Goal: Task Accomplishment & Management: Manage account settings

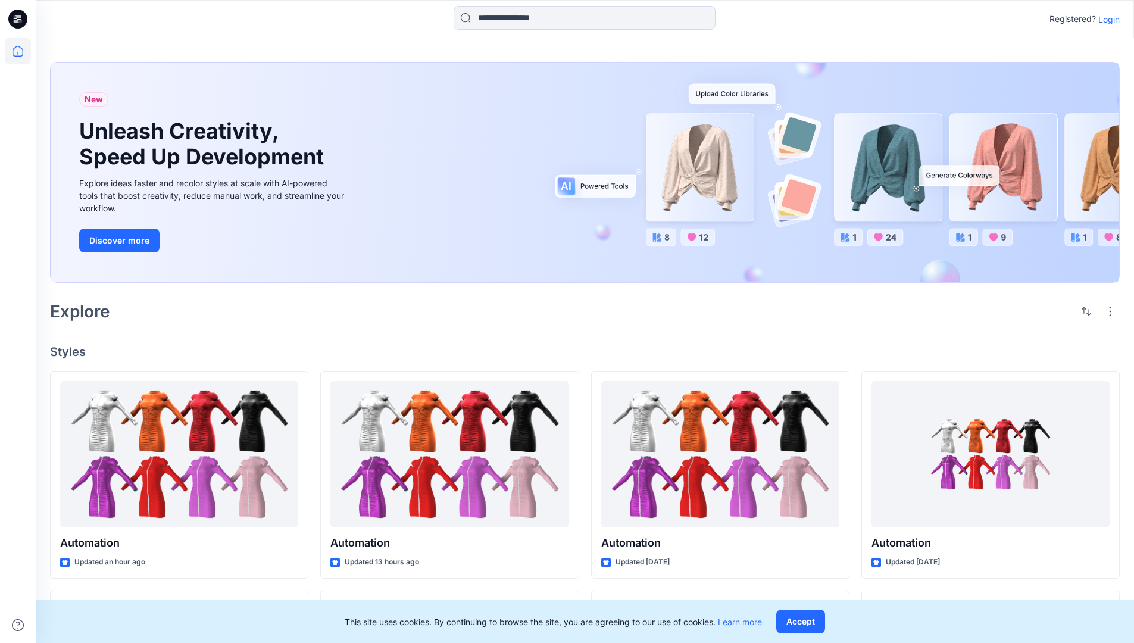
click at [1106, 19] on p "Login" at bounding box center [1108, 19] width 21 height 12
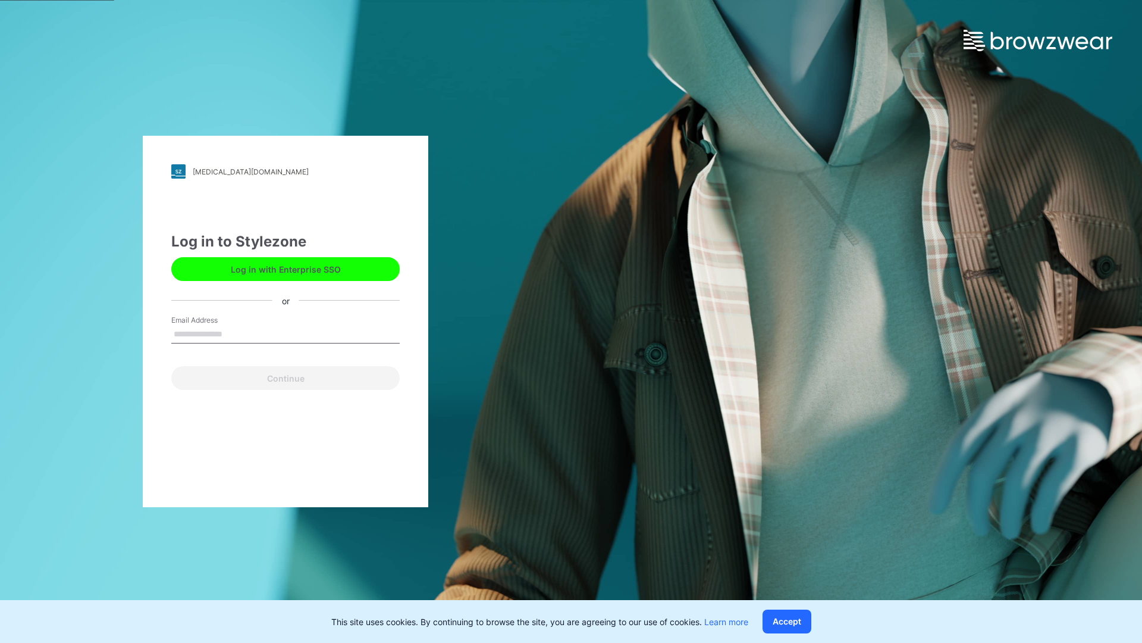
click at [235, 333] on input "Email Address" at bounding box center [285, 334] width 228 height 18
type input "**********"
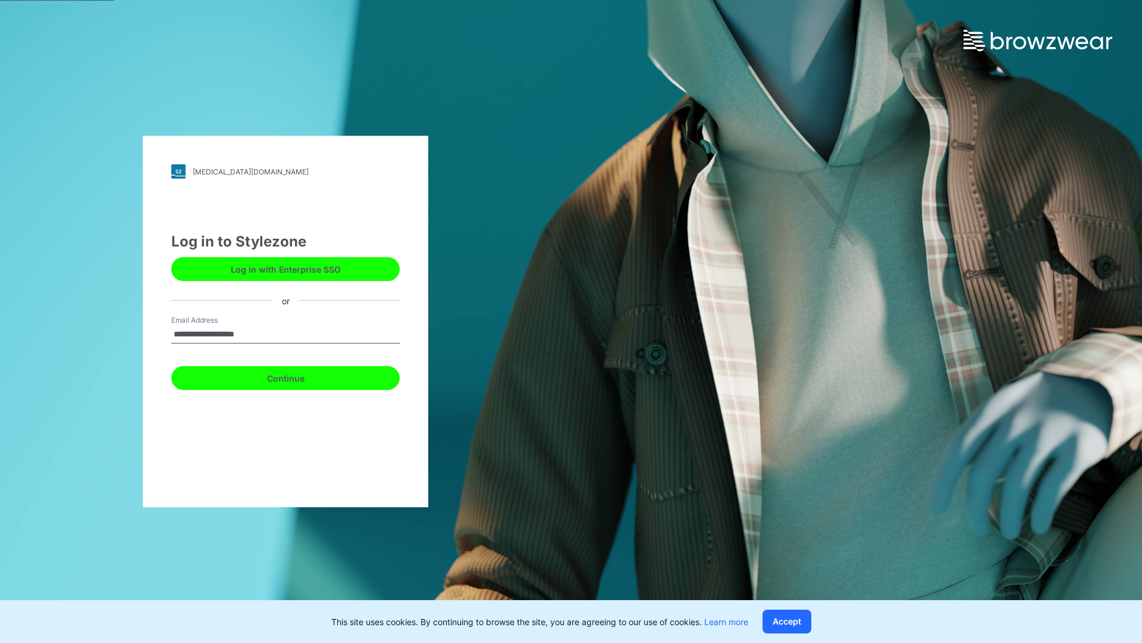
click at [299, 376] on button "Continue" at bounding box center [285, 378] width 228 height 24
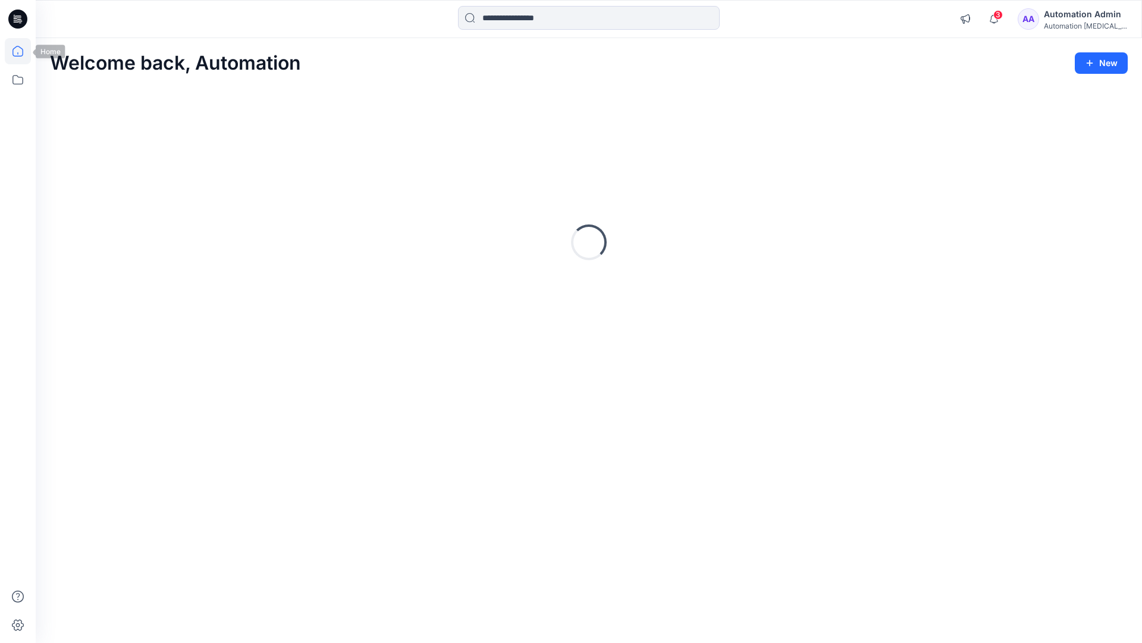
click at [23, 51] on icon at bounding box center [17, 51] width 11 height 11
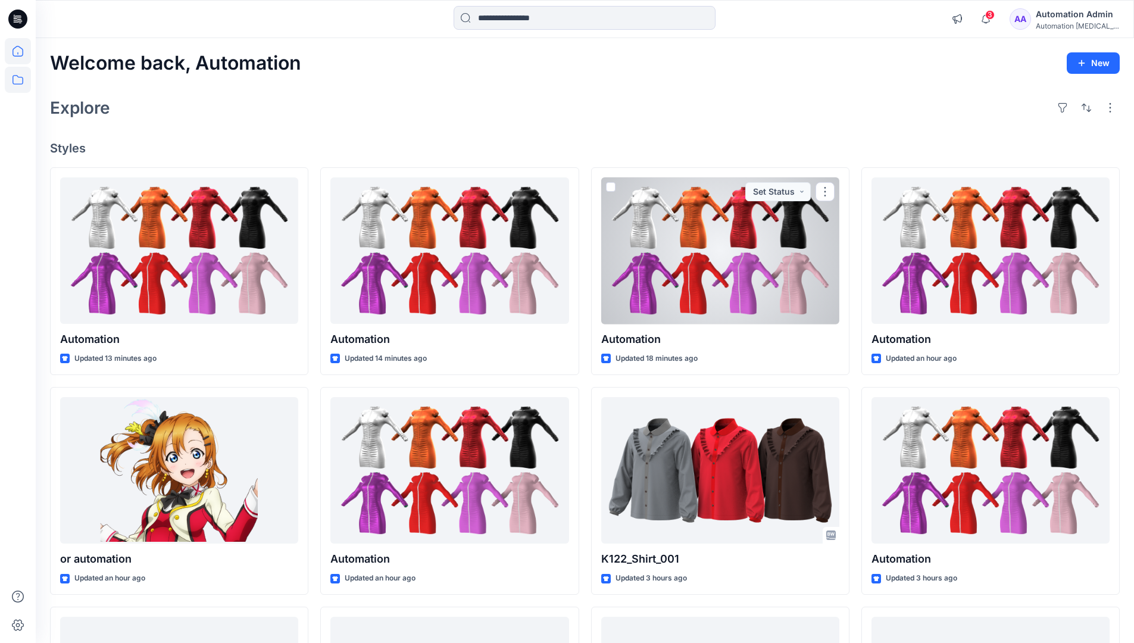
click at [17, 77] on icon at bounding box center [18, 80] width 26 height 26
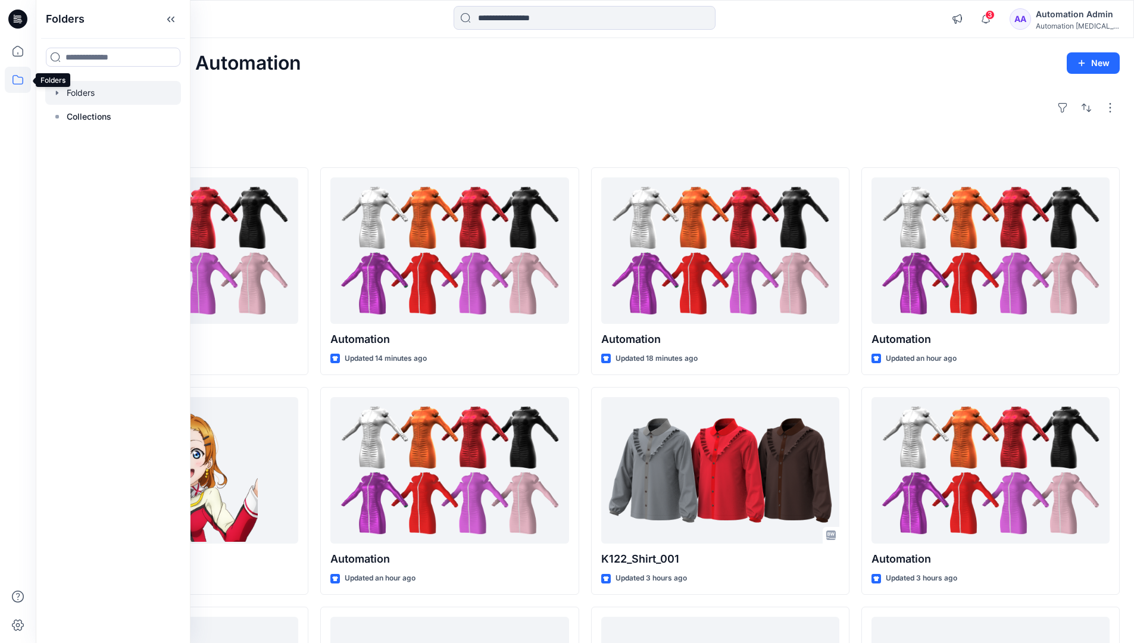
click at [98, 95] on div at bounding box center [113, 93] width 136 height 24
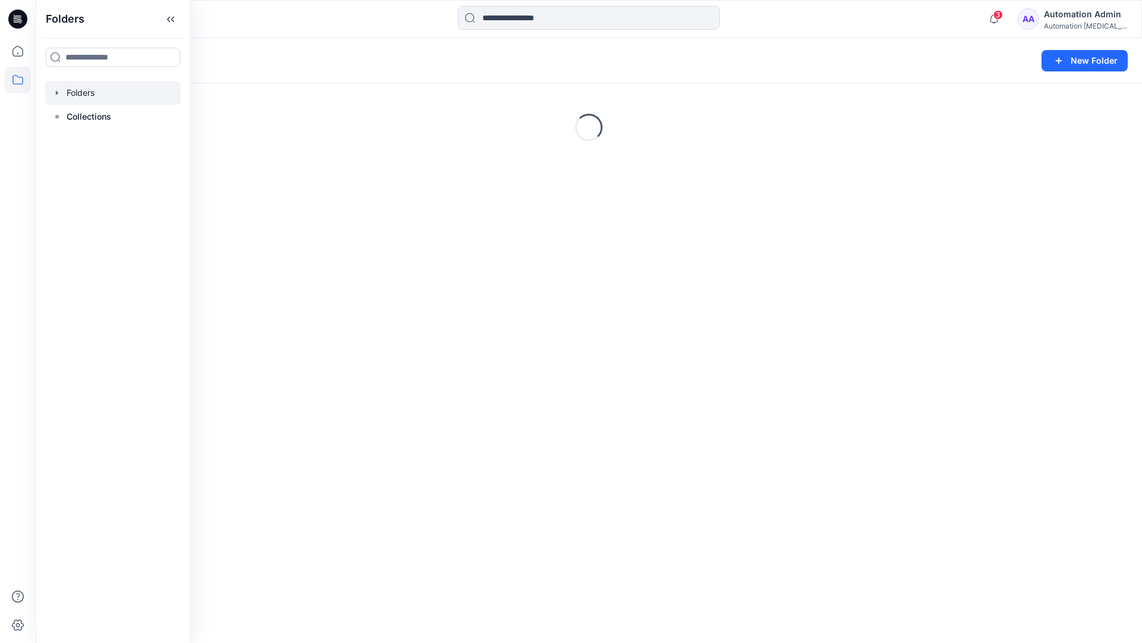
click at [995, 42] on div "Folders New Folder" at bounding box center [589, 60] width 1107 height 45
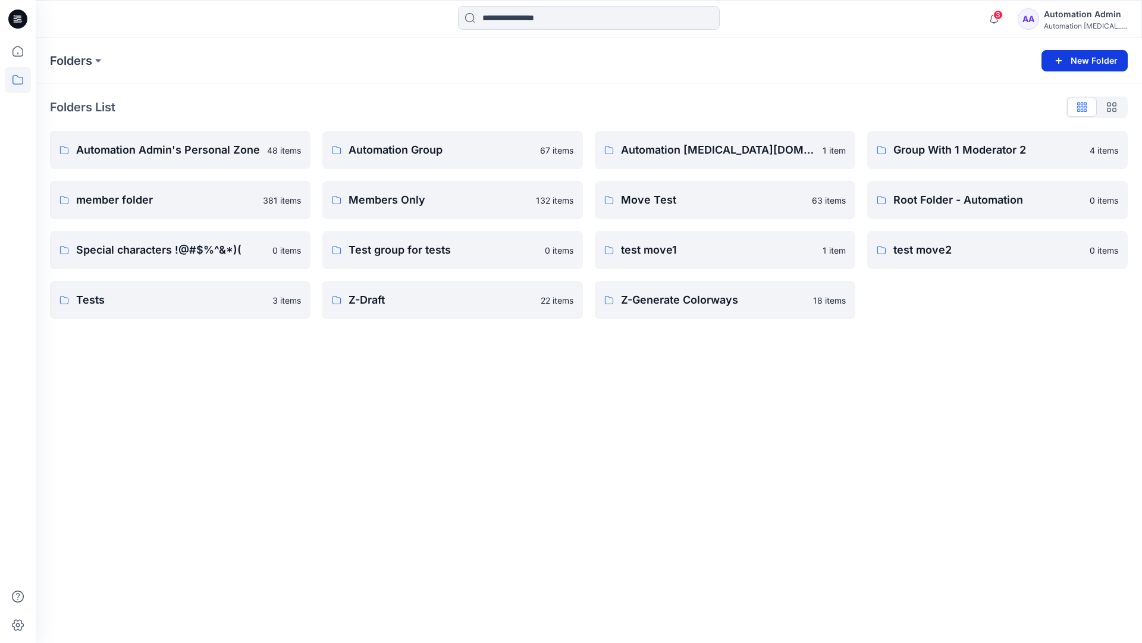
click at [1070, 60] on button "New Folder" at bounding box center [1085, 60] width 86 height 21
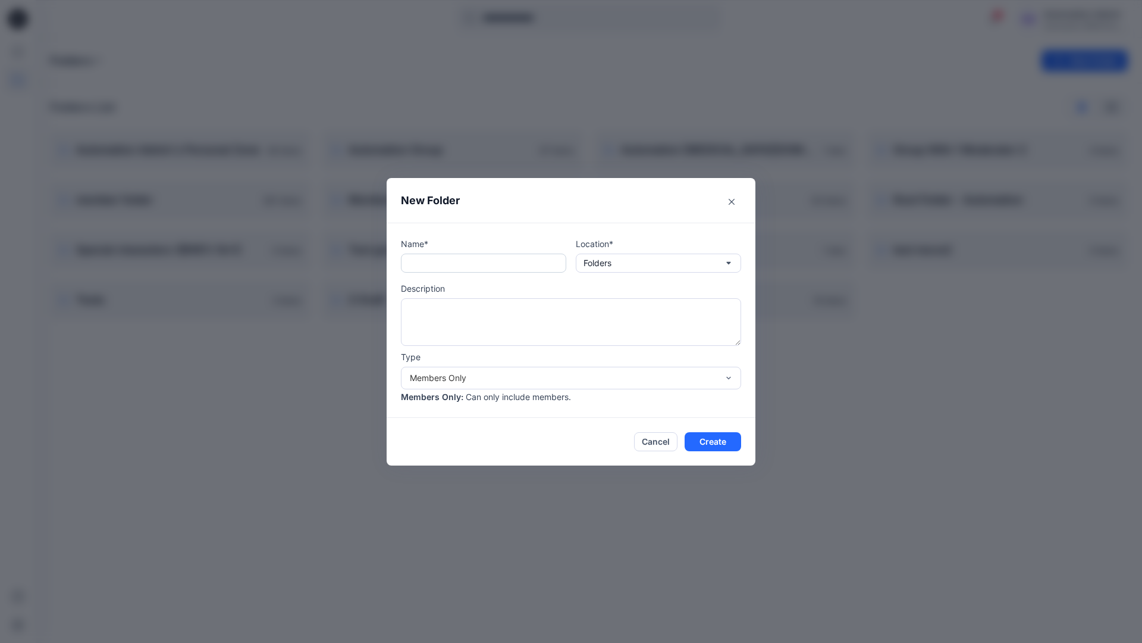
click at [466, 268] on input "text" at bounding box center [483, 262] width 165 height 19
type input "**********"
click at [703, 439] on button "Create" at bounding box center [713, 441] width 57 height 19
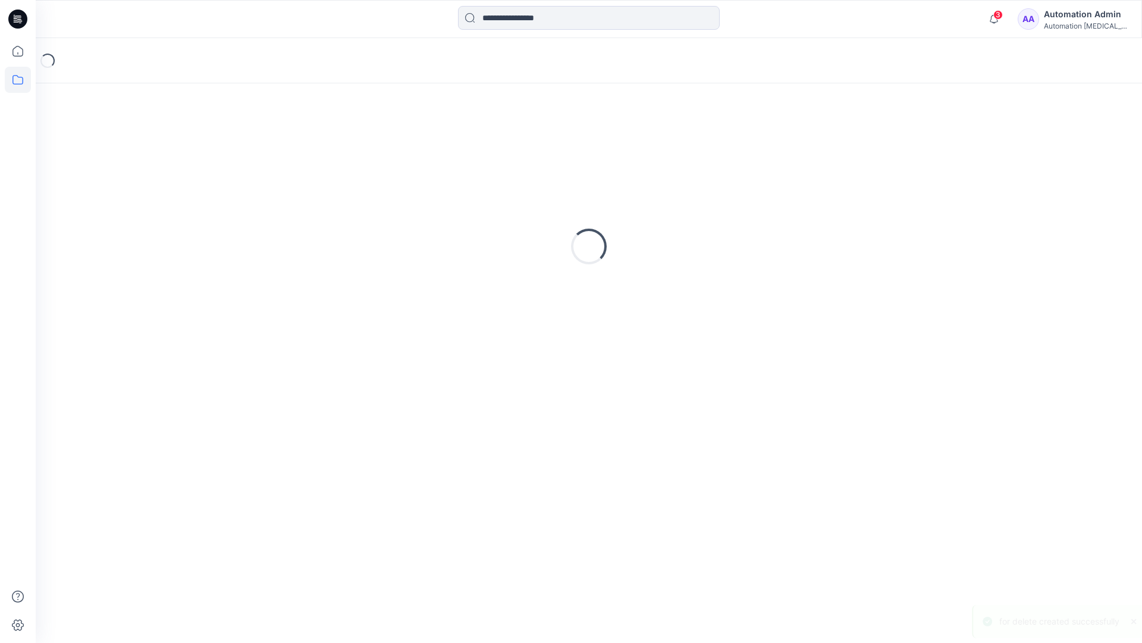
click at [20, 13] on icon at bounding box center [17, 19] width 19 height 19
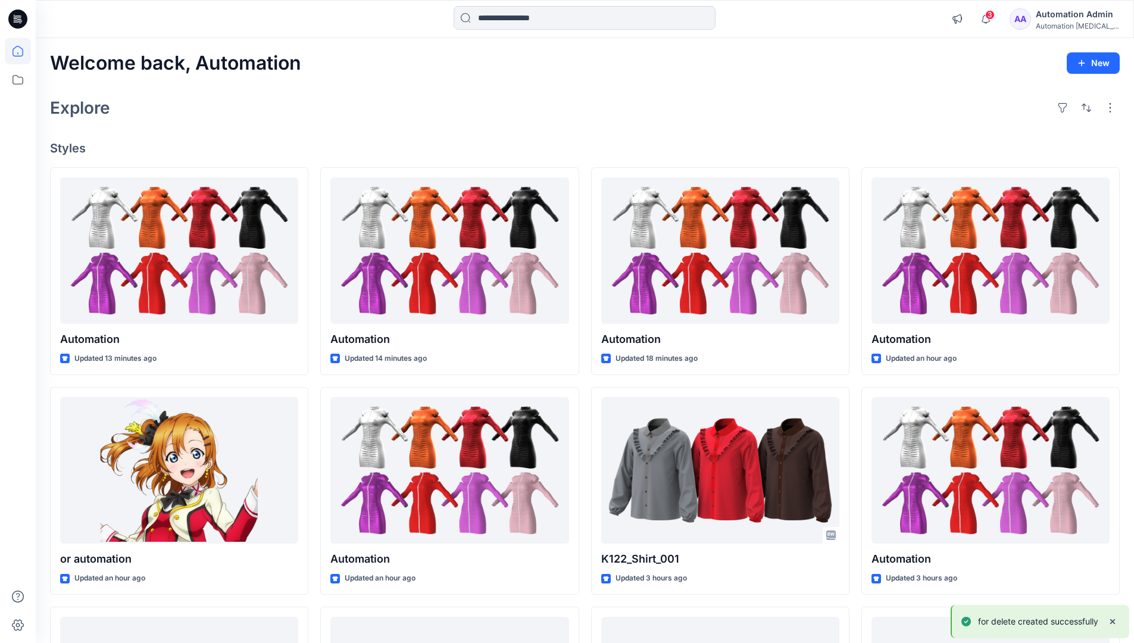
click at [1074, 12] on div "Automation Admin" at bounding box center [1076, 14] width 83 height 14
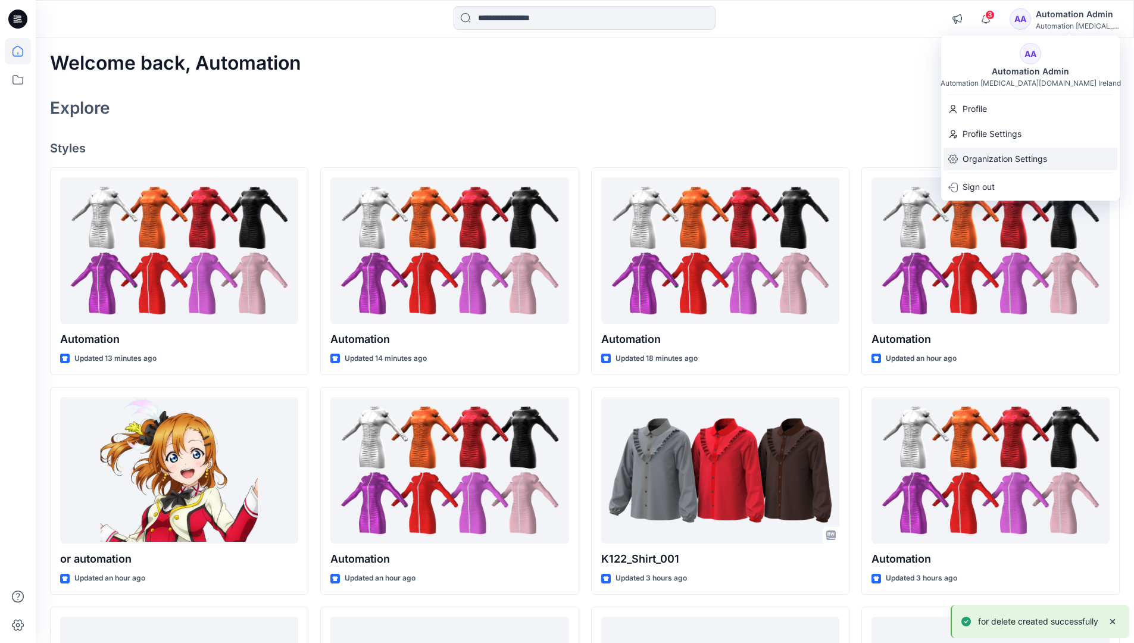
click at [1032, 156] on p "Organization Settings" at bounding box center [1004, 159] width 84 height 23
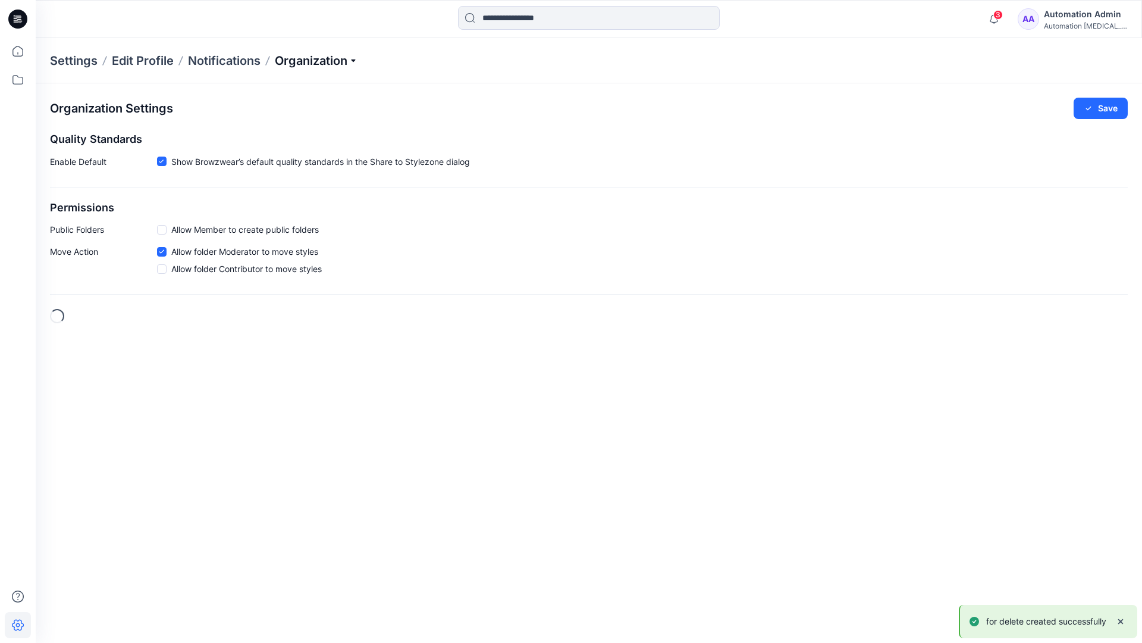
click at [340, 61] on p "Organization" at bounding box center [316, 60] width 83 height 17
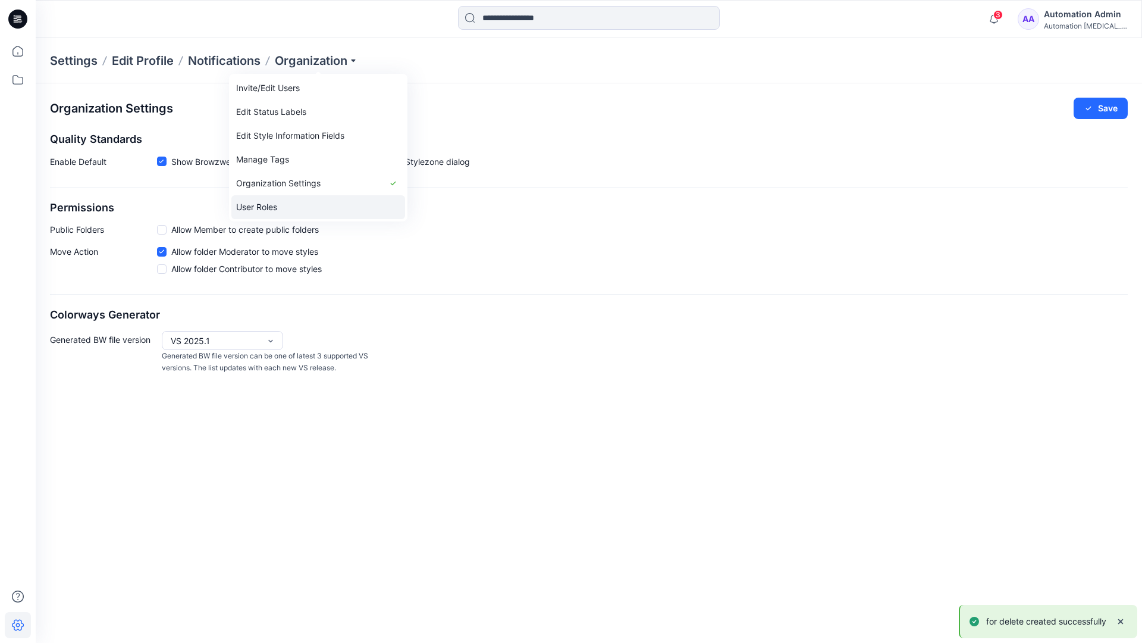
click at [305, 204] on link "User Roles" at bounding box center [318, 207] width 174 height 24
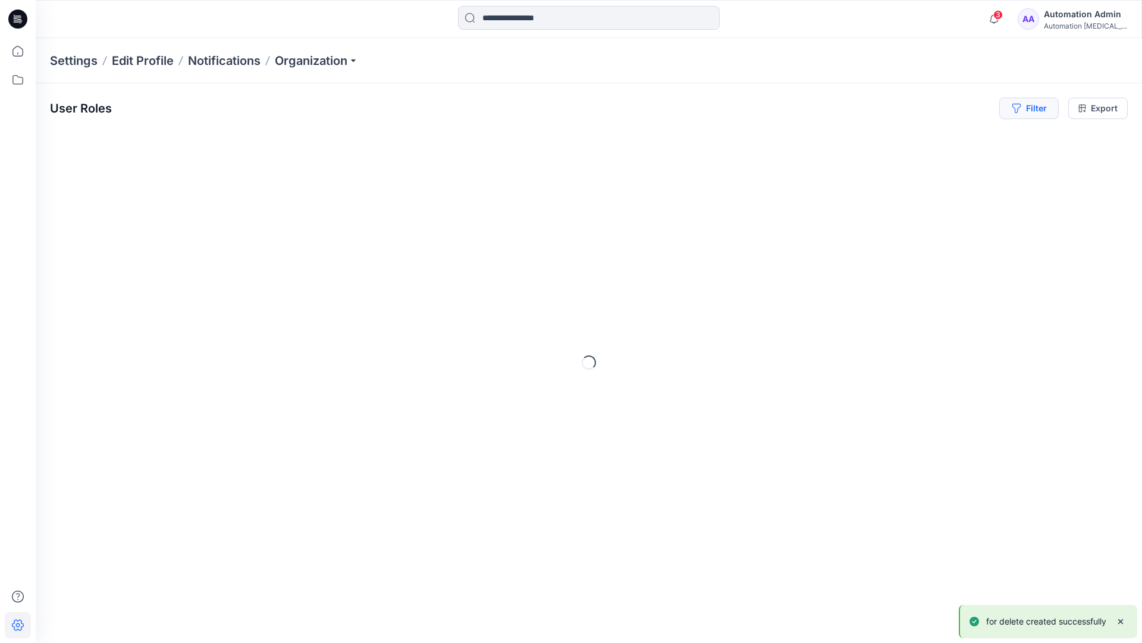
click at [1015, 110] on icon "button" at bounding box center [1016, 109] width 8 height 10
click at [826, 139] on div at bounding box center [848, 140] width 123 height 15
type input "**********"
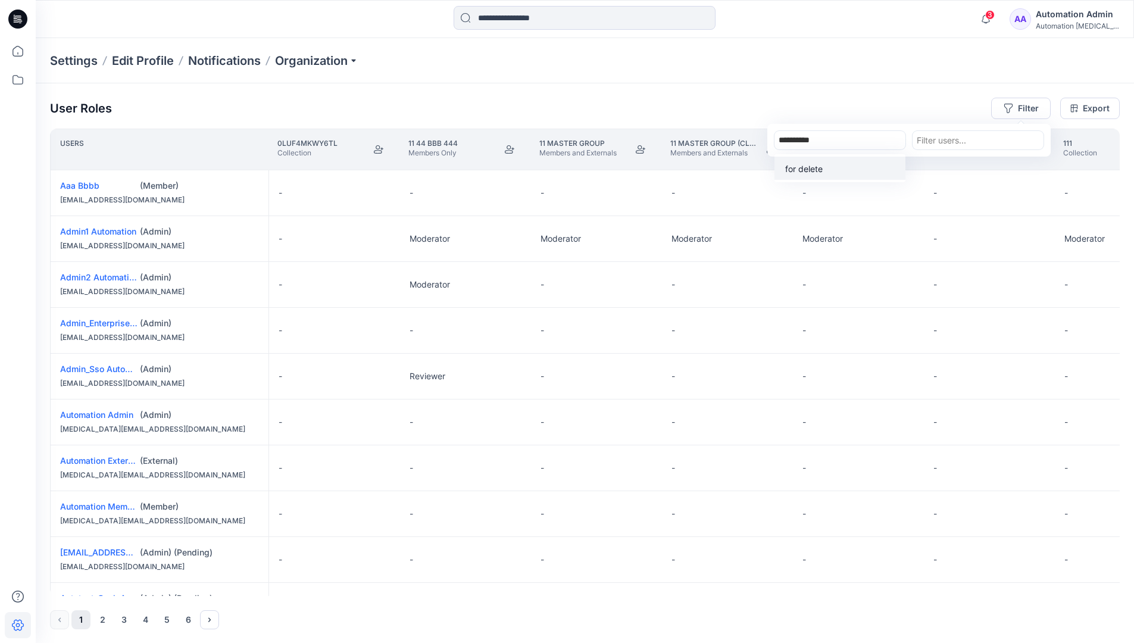
click at [807, 166] on p "for delete" at bounding box center [803, 168] width 37 height 12
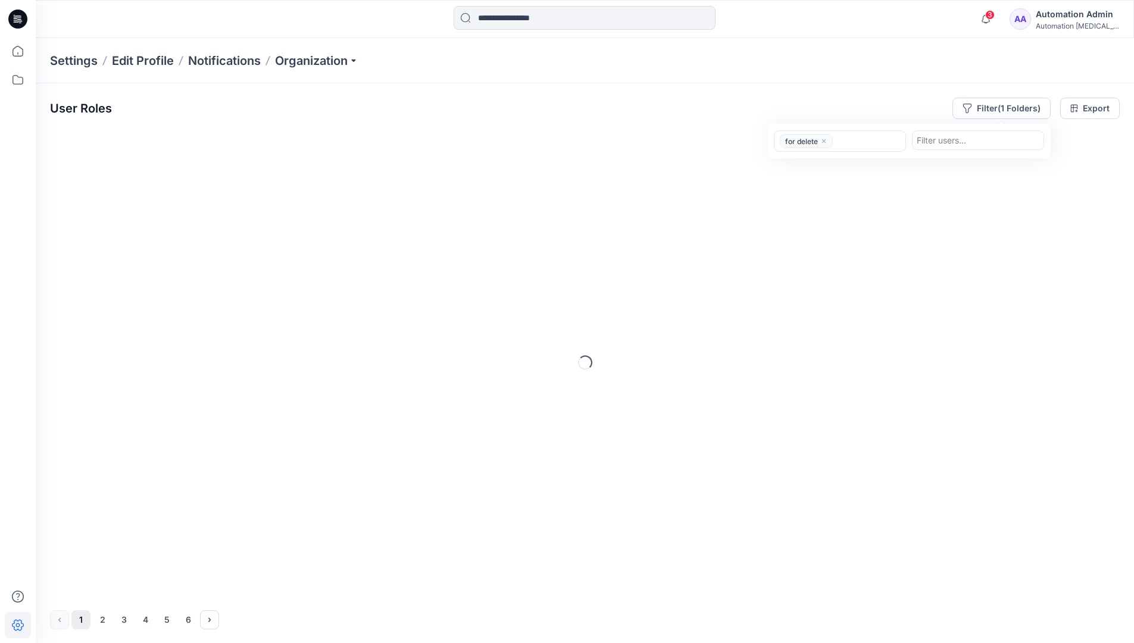
click at [876, 102] on div "User Roles Filter (1 Folders) option for delete, selected. for delete Filter us…" at bounding box center [584, 108] width 1069 height 21
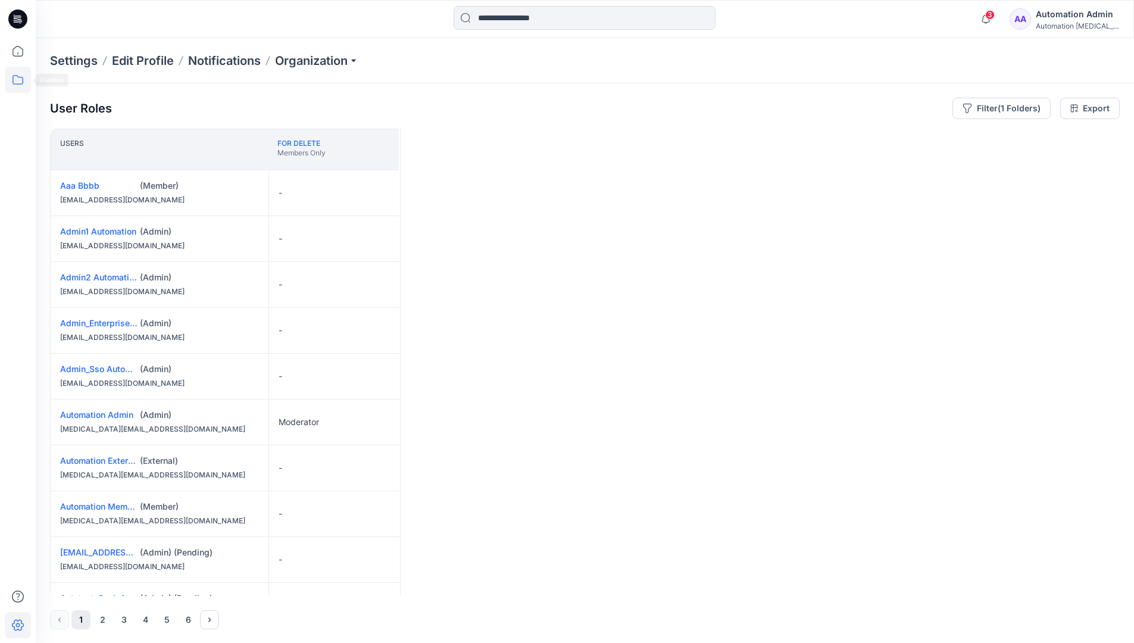
click at [23, 83] on icon at bounding box center [18, 80] width 26 height 26
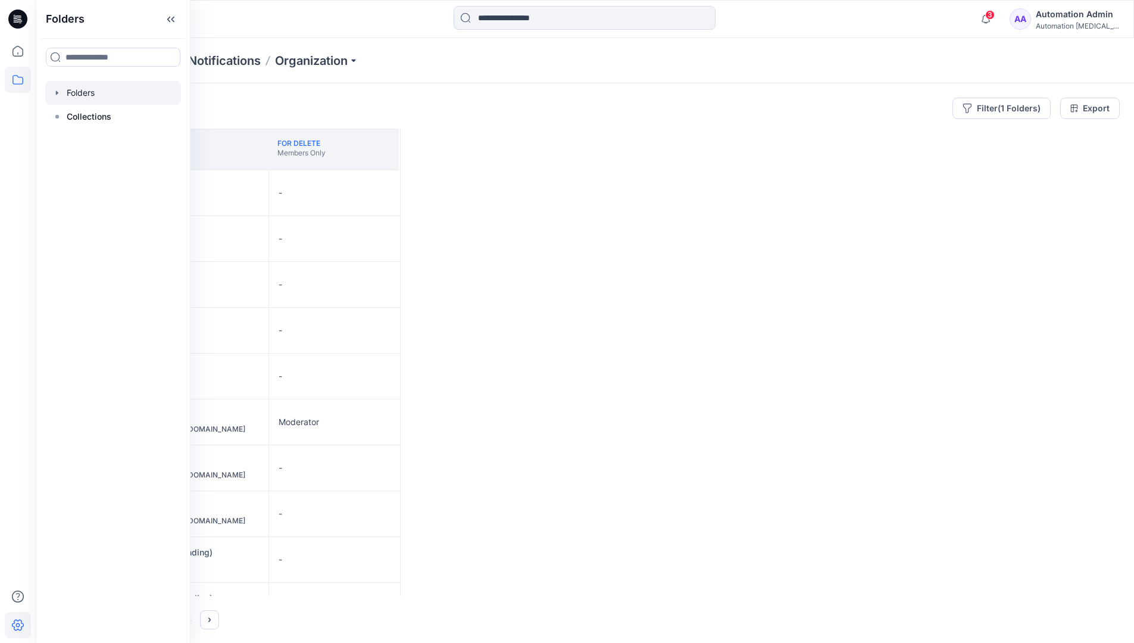
click at [89, 95] on div at bounding box center [113, 93] width 136 height 24
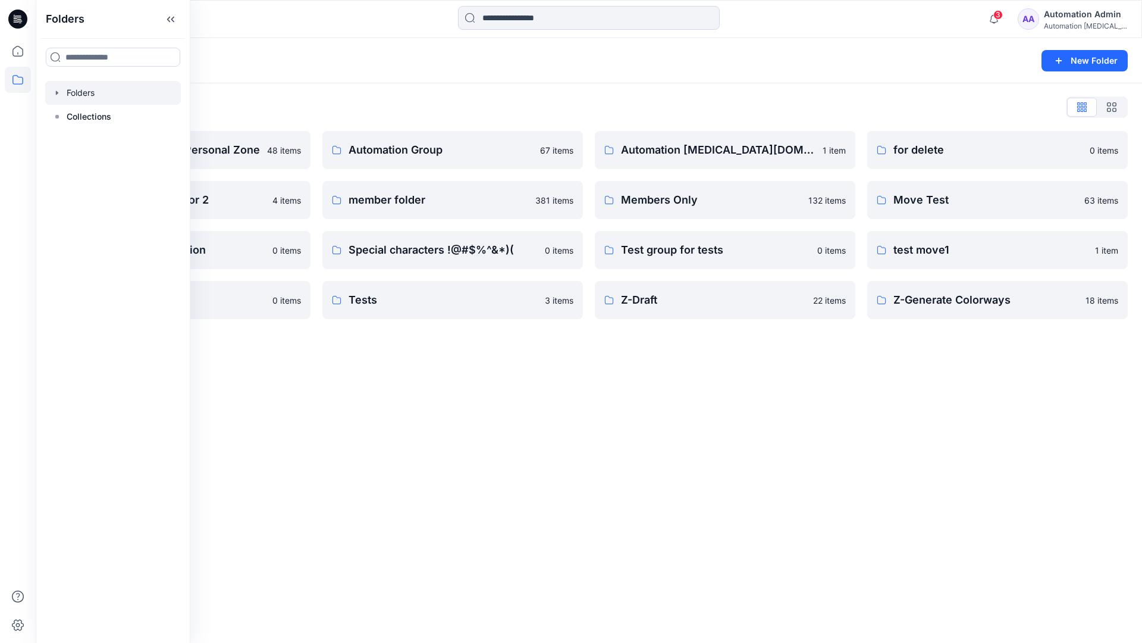
click at [729, 365] on div "Folders New Folder Folders List Automation Admin's Personal Zone 48 items Group…" at bounding box center [589, 340] width 1107 height 605
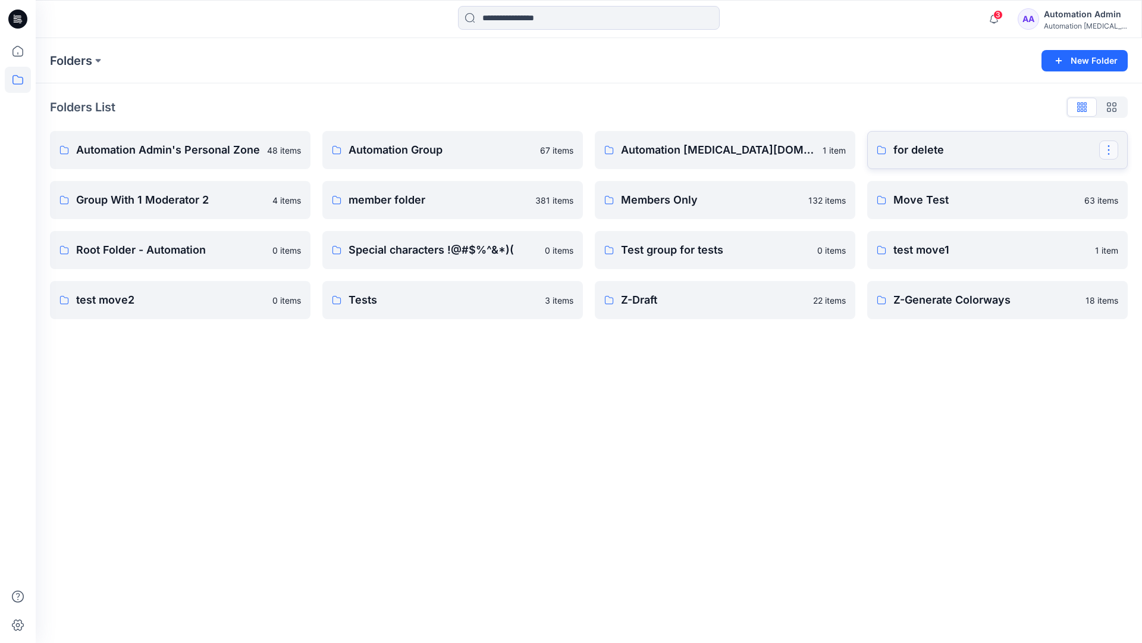
click at [1109, 146] on button "button" at bounding box center [1109, 149] width 19 height 19
click at [1050, 243] on p "[PERSON_NAME]" at bounding box center [1042, 249] width 67 height 12
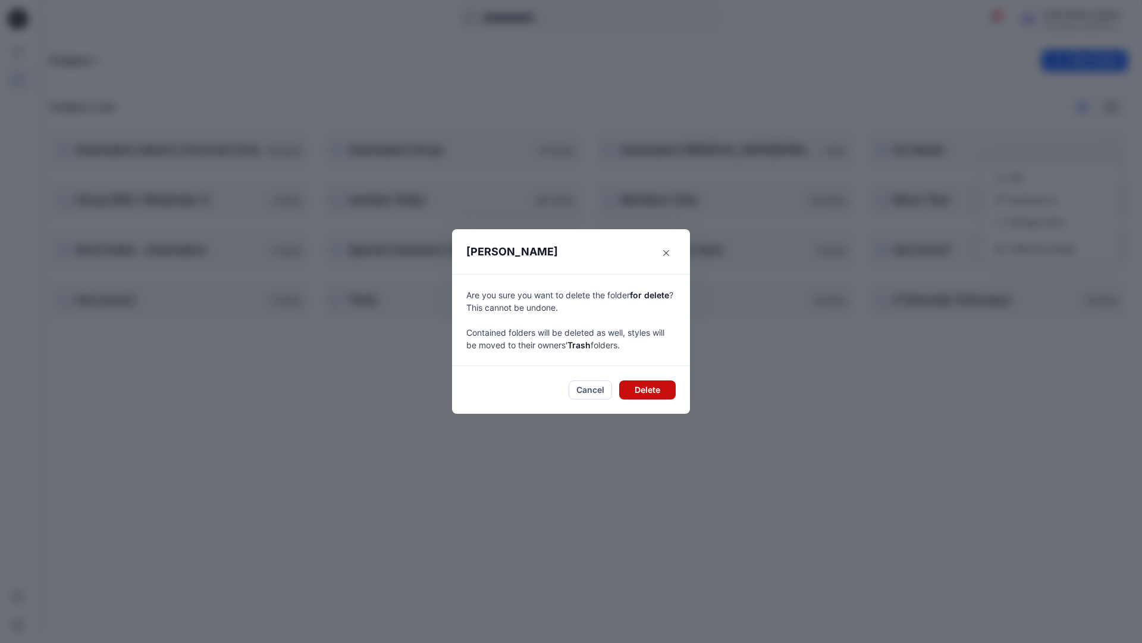
click at [663, 389] on button "Delete" at bounding box center [647, 389] width 57 height 19
click at [1059, 18] on div "Automation Admin" at bounding box center [1085, 14] width 83 height 14
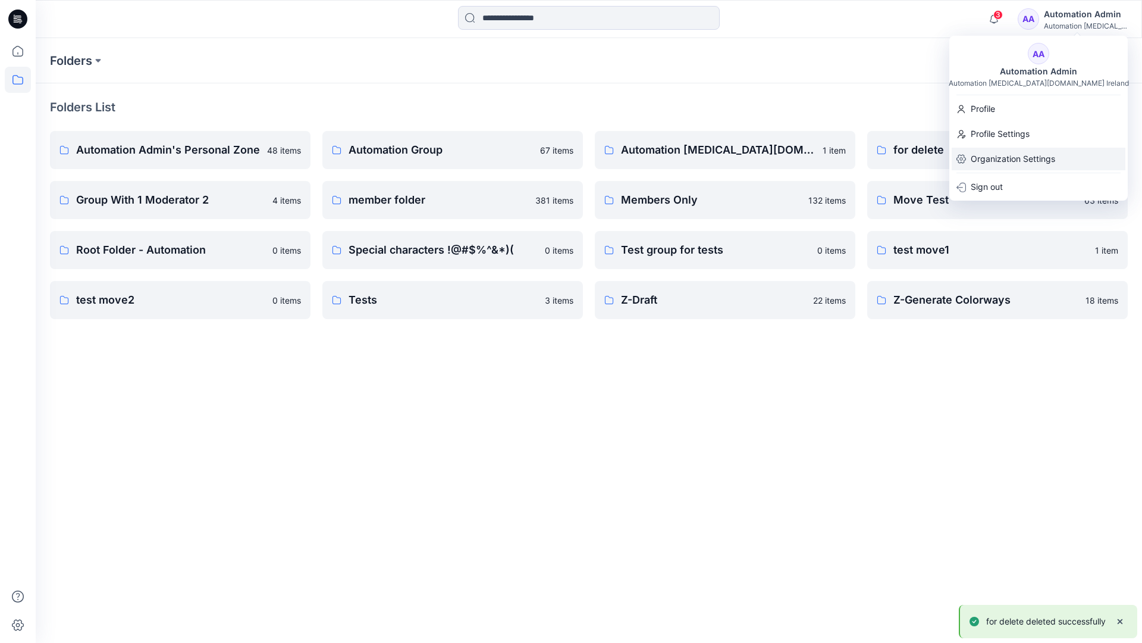
click at [1032, 157] on p "Organization Settings" at bounding box center [1013, 159] width 84 height 23
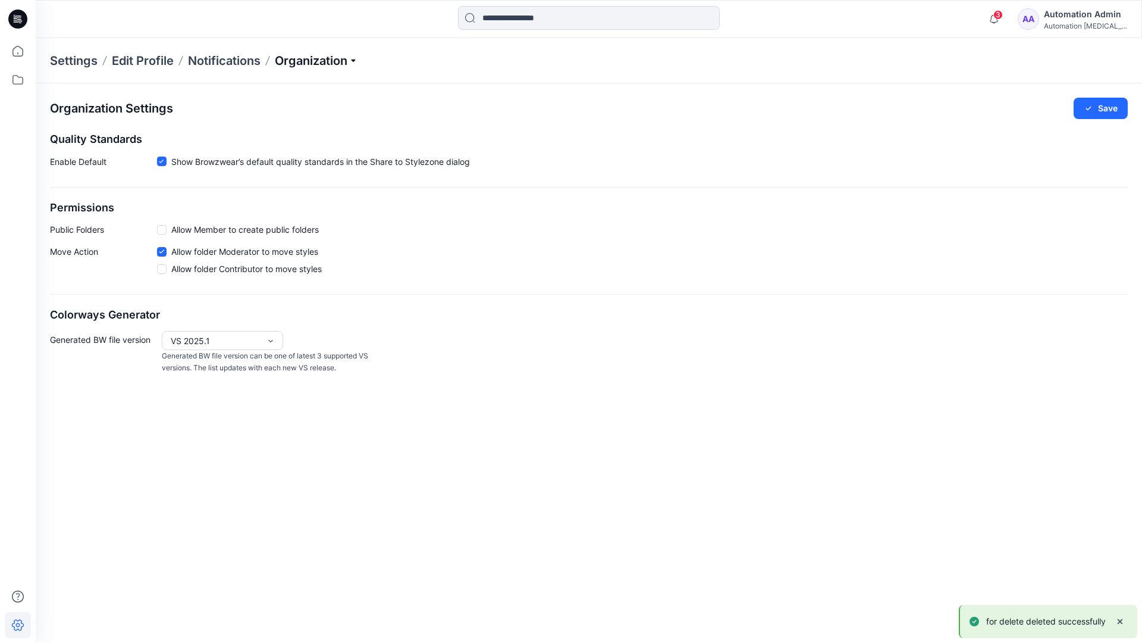
click at [348, 59] on p "Organization" at bounding box center [316, 60] width 83 height 17
click at [311, 208] on link "User Roles" at bounding box center [318, 207] width 174 height 24
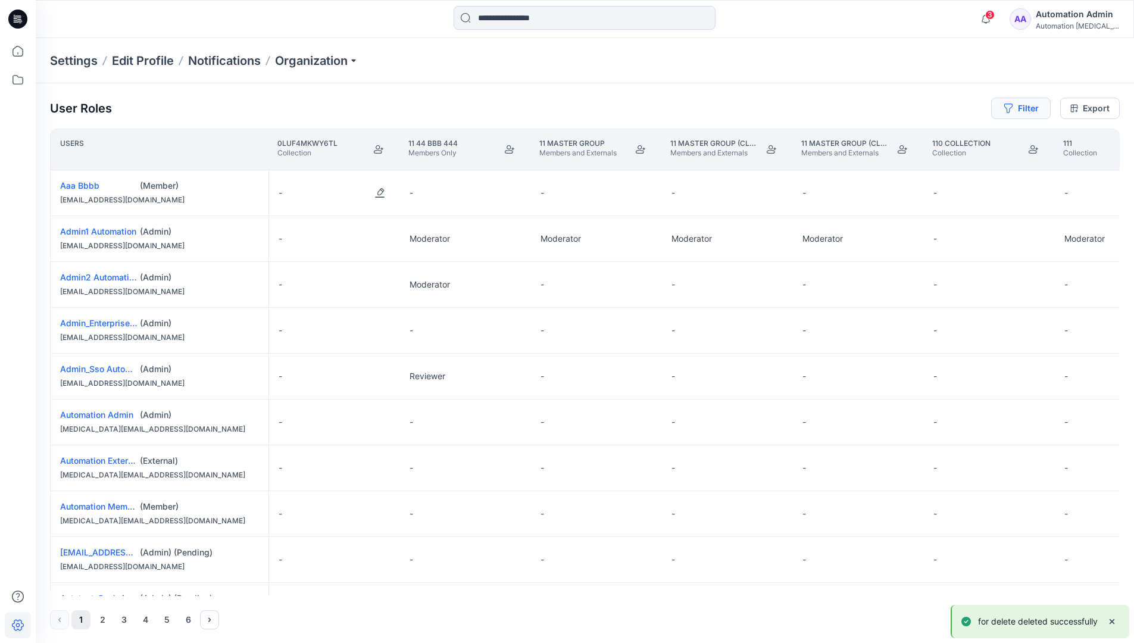
click at [1016, 112] on button "Filter" at bounding box center [1021, 108] width 60 height 21
click at [820, 136] on div at bounding box center [839, 140] width 123 height 15
click at [829, 162] on div "No Results" at bounding box center [807, 167] width 67 height 22
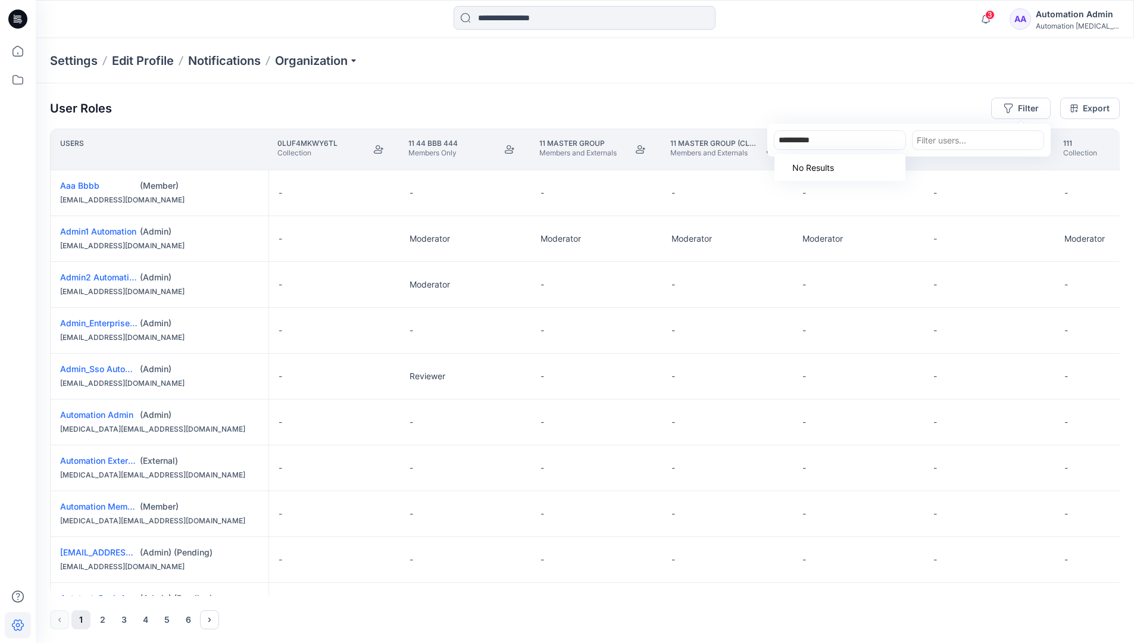
type input "**********"
click at [933, 78] on div "Settings Edit Profile Notifications Organization" at bounding box center [585, 60] width 1098 height 45
click at [1032, 106] on button "Filter" at bounding box center [1021, 108] width 60 height 21
click at [854, 136] on div at bounding box center [839, 140] width 123 height 15
type input "***"
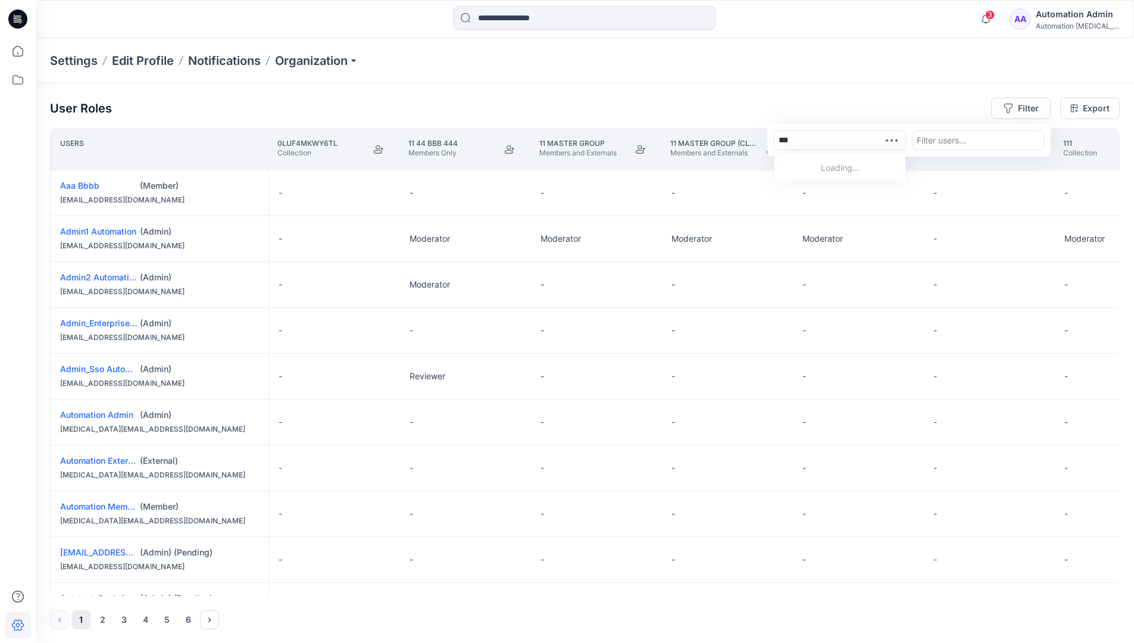
click at [860, 163] on div "Loading..." at bounding box center [839, 167] width 131 height 22
click at [860, 140] on div at bounding box center [839, 140] width 123 height 15
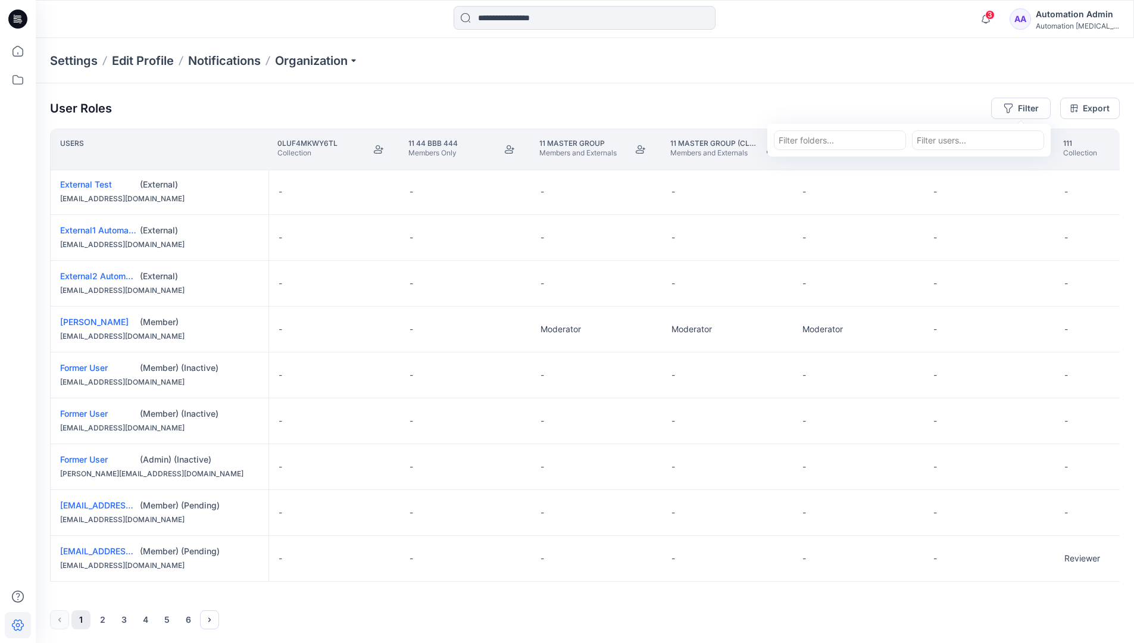
click at [1101, 8] on div "Automation Admin" at bounding box center [1076, 14] width 83 height 14
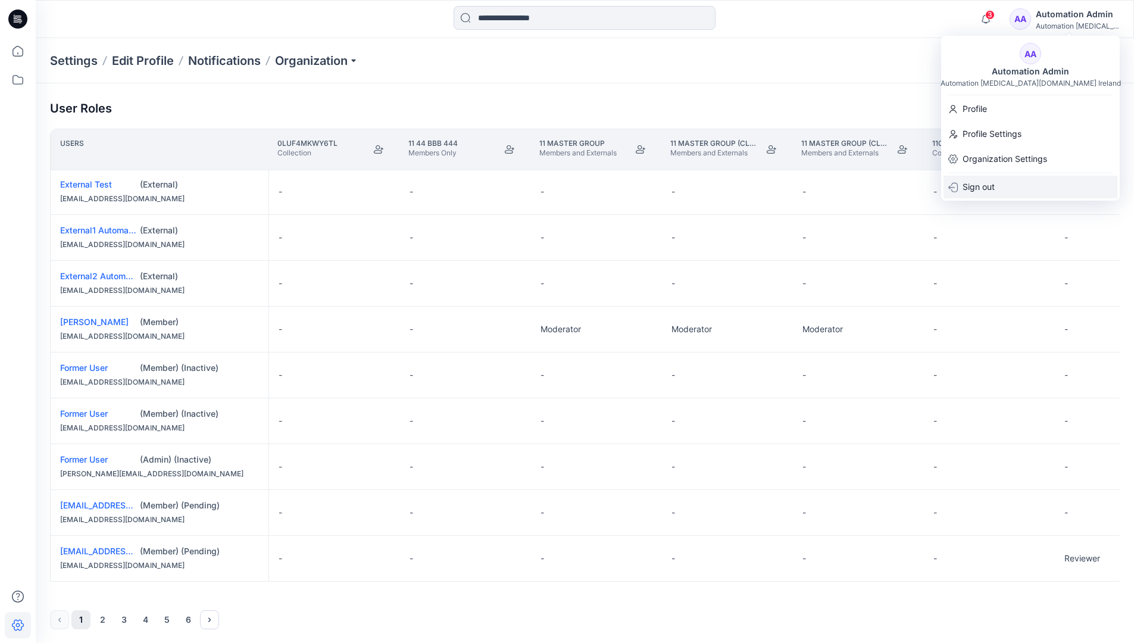
click at [1009, 187] on div "Sign out" at bounding box center [1030, 187] width 174 height 23
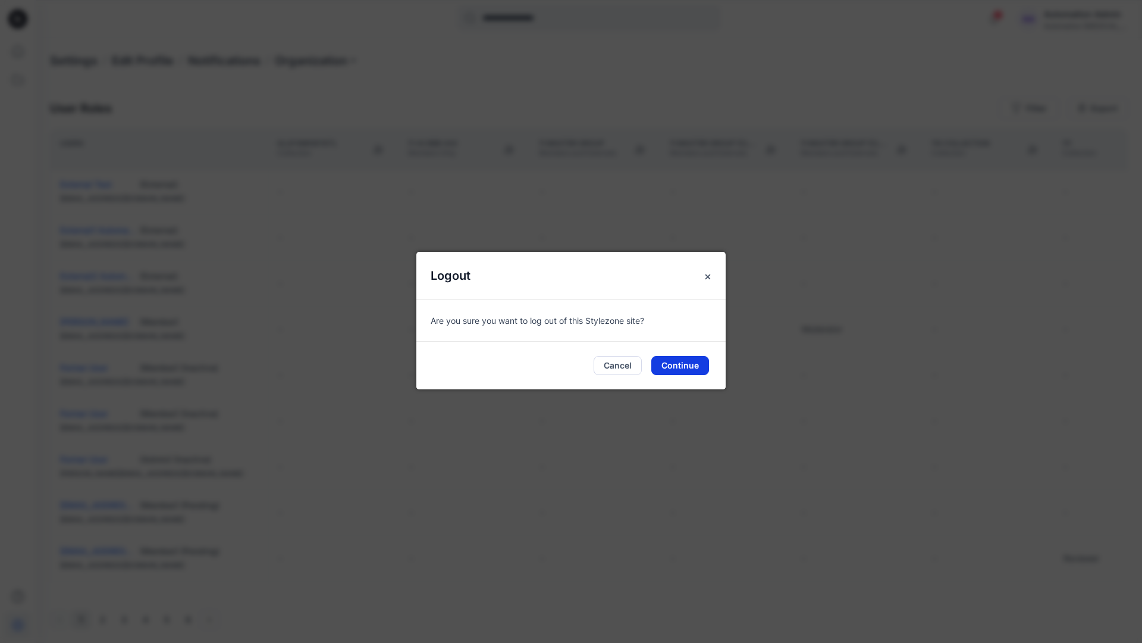
click at [701, 359] on button "Continue" at bounding box center [681, 365] width 58 height 19
